Goal: Task Accomplishment & Management: Use online tool/utility

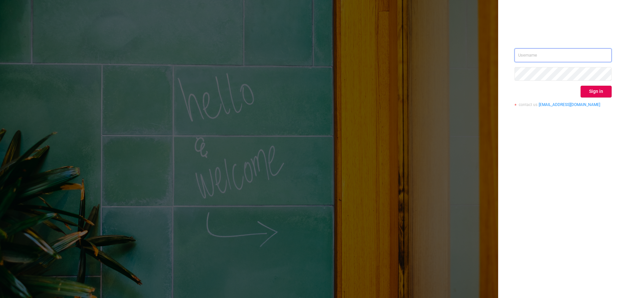
type input "[EMAIL_ADDRESS][DOMAIN_NAME]"
click at [585, 94] on button "Sign in" at bounding box center [595, 92] width 31 height 12
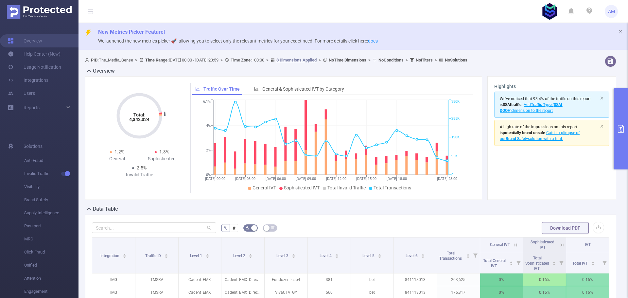
click at [615, 129] on button "primary" at bounding box center [620, 128] width 14 height 81
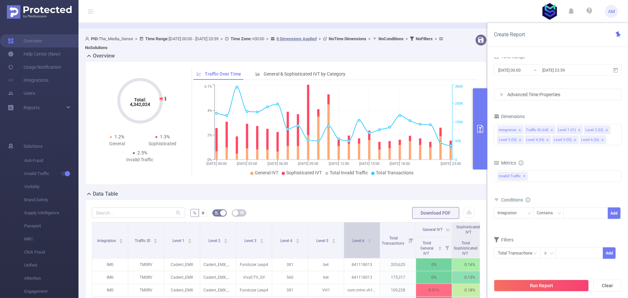
scroll to position [33, 0]
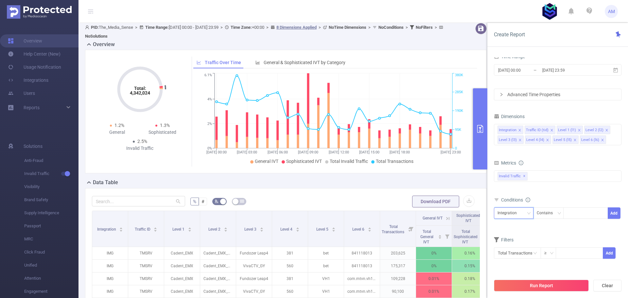
click at [511, 217] on div "Integration" at bounding box center [509, 213] width 24 height 11
click at [509, 180] on li "Level 4 (l4)" at bounding box center [514, 180] width 40 height 10
click at [548, 212] on div "Contains" at bounding box center [546, 213] width 21 height 11
click at [544, 232] on li "Is" at bounding box center [553, 237] width 43 height 10
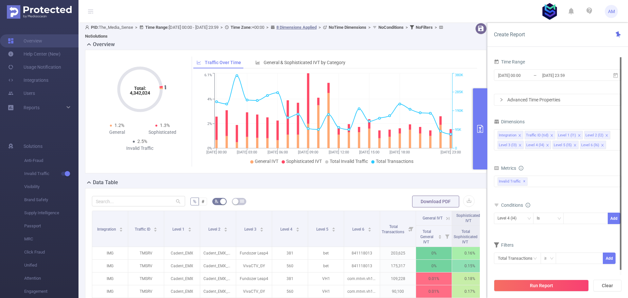
click at [510, 66] on div "Time Range" at bounding box center [557, 62] width 127 height 11
click at [508, 78] on input "[DATE] 00:00" at bounding box center [523, 75] width 53 height 9
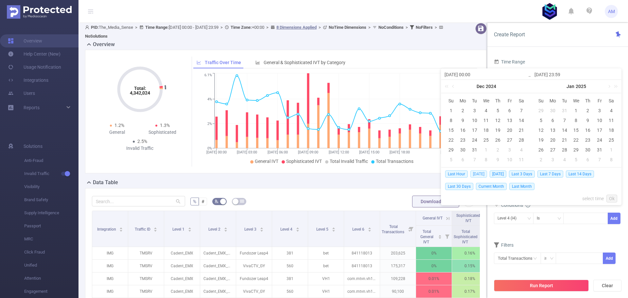
click at [478, 175] on span "[DATE]" at bounding box center [478, 173] width 17 height 7
type input "[DATE] 00:00"
type input "[DATE] 23:59"
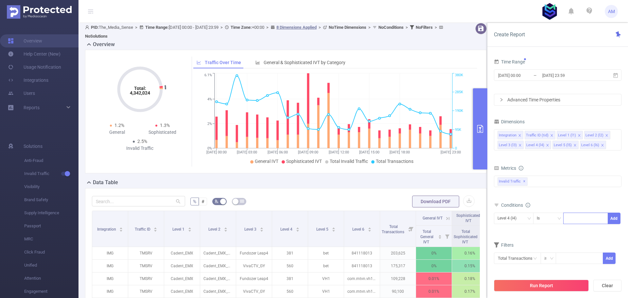
click at [588, 218] on div at bounding box center [585, 218] width 38 height 11
type input "1657"
click at [536, 292] on div "Run Report Clear" at bounding box center [557, 285] width 141 height 25
click at [542, 286] on button "Run Report" at bounding box center [541, 285] width 95 height 12
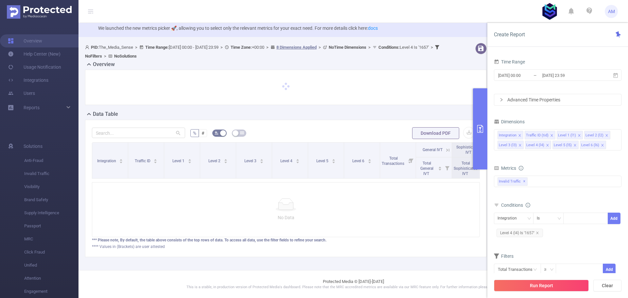
scroll to position [33, 0]
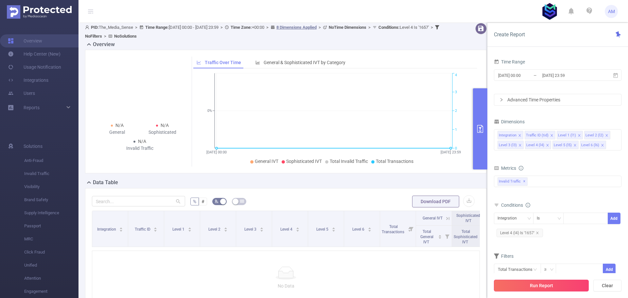
click at [569, 290] on button "Run Report" at bounding box center [541, 285] width 95 height 12
click at [501, 218] on div "Integration" at bounding box center [509, 218] width 24 height 11
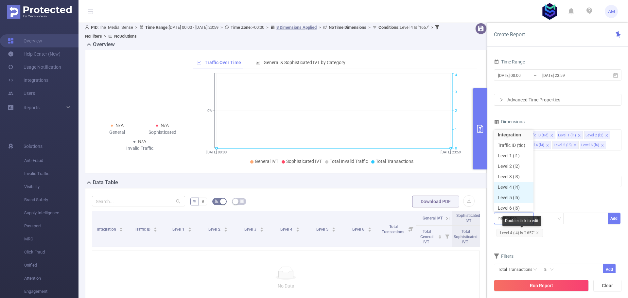
scroll to position [3, 0]
click at [513, 174] on li "Level 3 (l3)" at bounding box center [514, 174] width 40 height 10
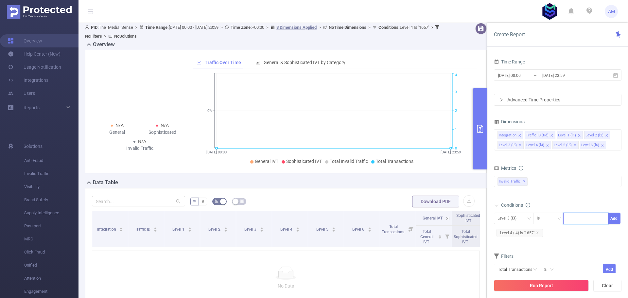
click at [567, 218] on input at bounding box center [567, 218] width 3 height 8
type input "1657"
click at [538, 232] on icon "icon: close" at bounding box center [537, 232] width 2 height 2
click at [543, 282] on button "Run Report" at bounding box center [541, 285] width 95 height 12
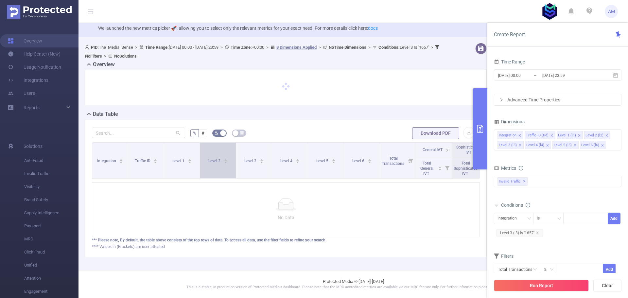
scroll to position [33, 0]
